Goal: Information Seeking & Learning: Learn about a topic

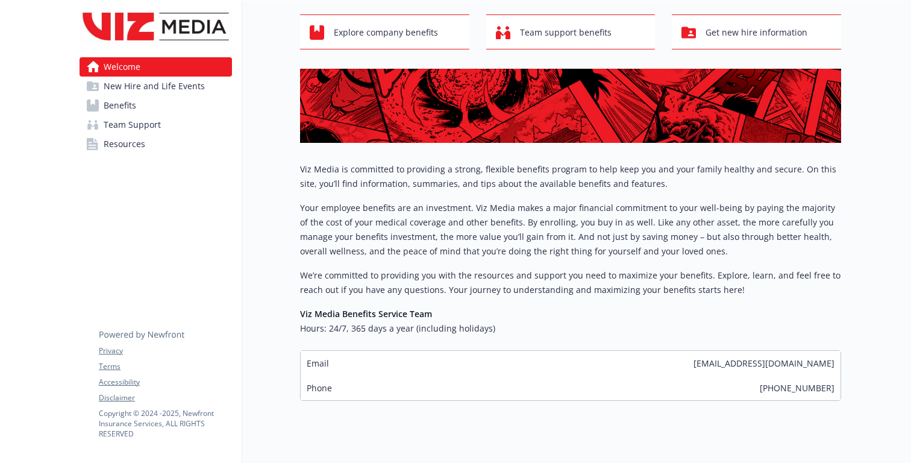
scroll to position [66, 0]
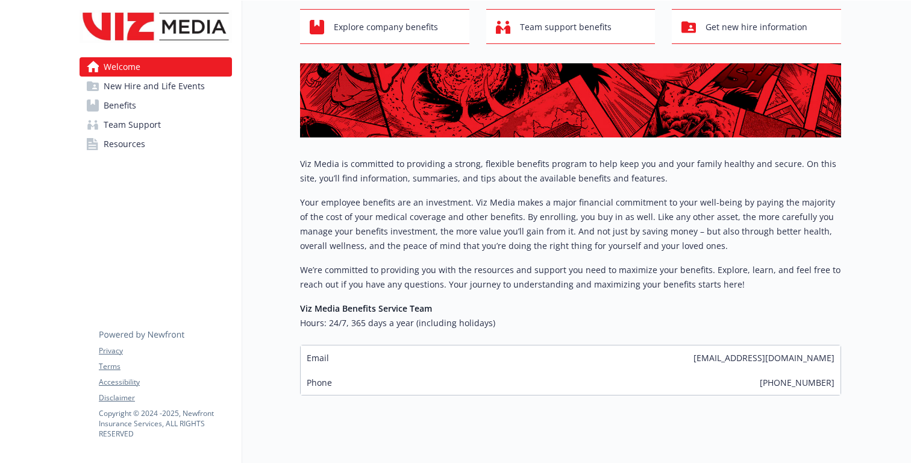
click at [198, 87] on span "New Hire and Life Events" at bounding box center [154, 86] width 101 height 19
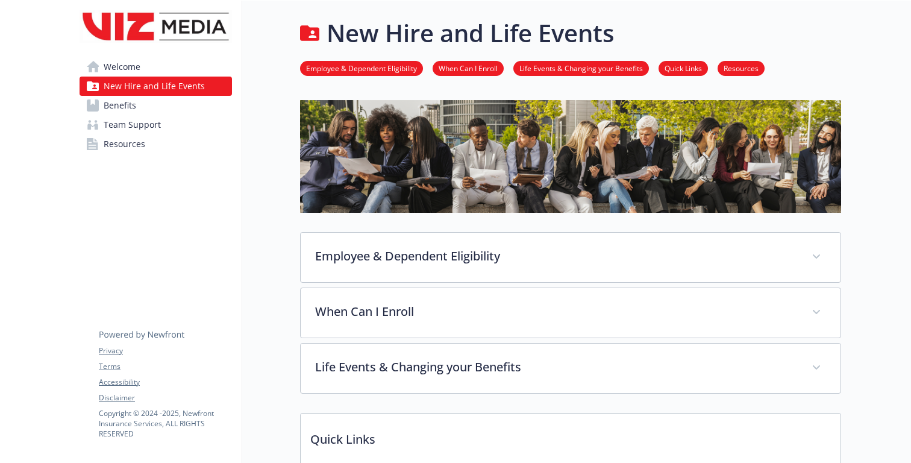
click at [162, 101] on link "Benefits" at bounding box center [156, 105] width 152 height 19
